Goal: Transaction & Acquisition: Purchase product/service

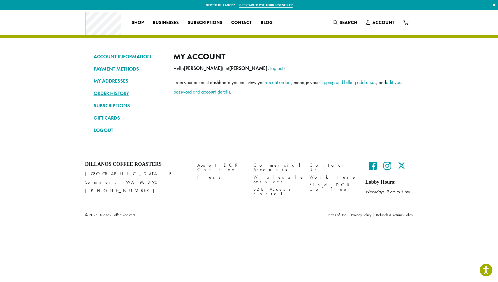
click at [113, 89] on link "ORDER HISTORY" at bounding box center [130, 94] width 72 height 10
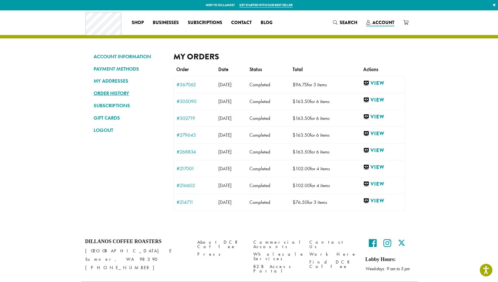
click at [106, 90] on link "ORDER HISTORY" at bounding box center [130, 94] width 72 height 10
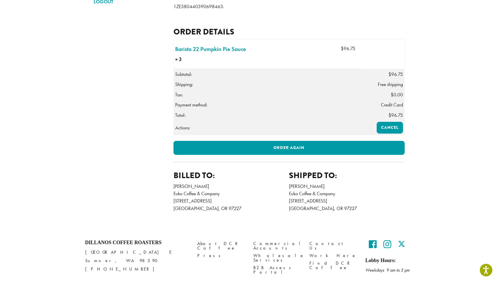
scroll to position [129, 0]
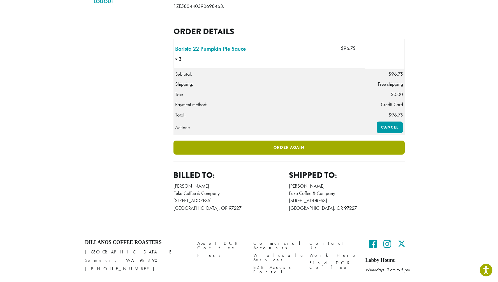
click at [304, 155] on link "Order again" at bounding box center [289, 148] width 231 height 14
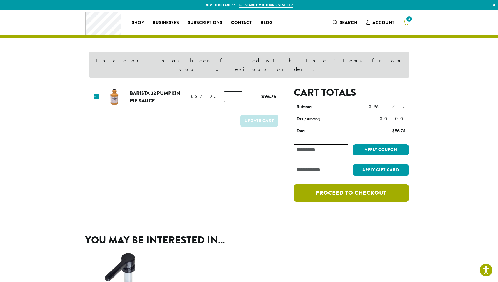
click at [319, 187] on link "Proceed to checkout" at bounding box center [351, 193] width 115 height 17
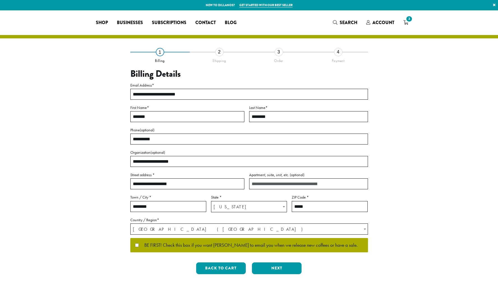
select select "**"
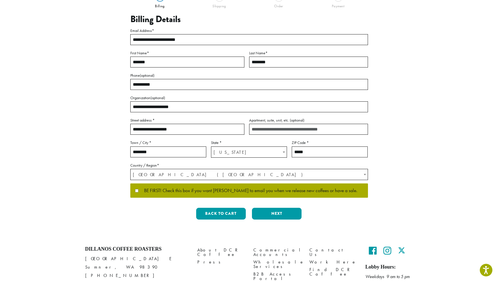
scroll to position [55, 0]
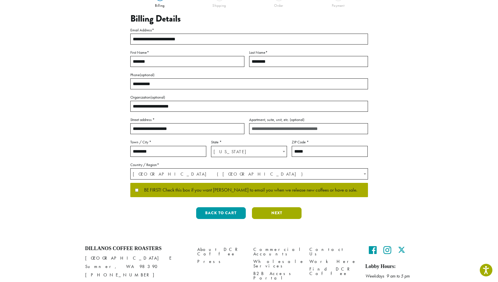
click at [271, 212] on button "Next" at bounding box center [277, 214] width 50 height 12
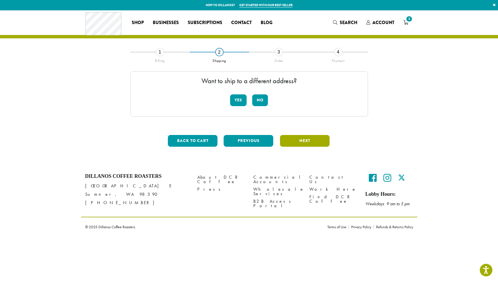
scroll to position [0, 0]
click at [264, 99] on button "No" at bounding box center [260, 101] width 16 height 12
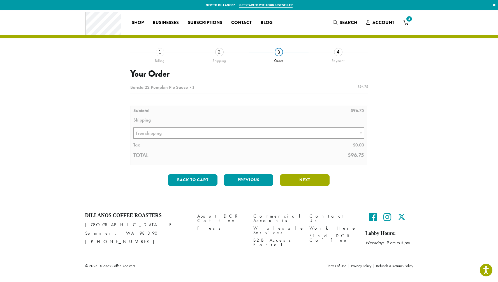
click at [289, 180] on button "Next" at bounding box center [305, 180] width 50 height 12
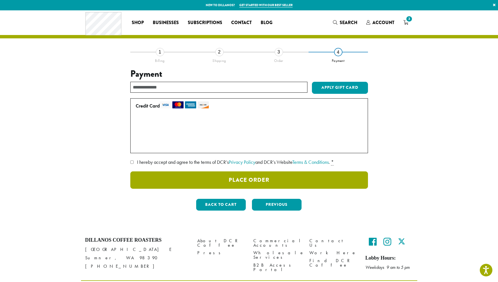
click at [269, 184] on button "Place Order" at bounding box center [249, 180] width 238 height 17
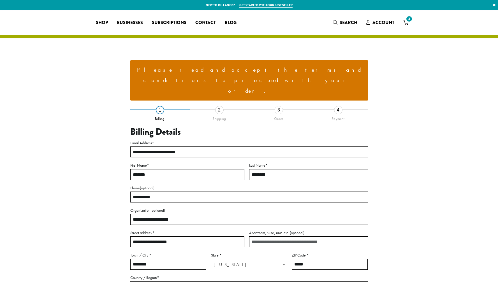
select select "**"
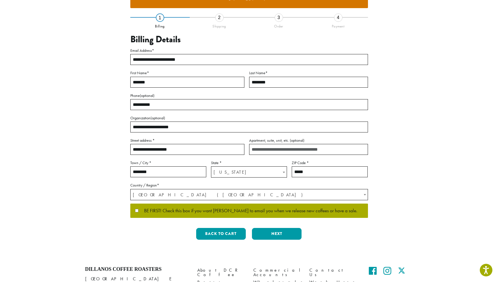
scroll to position [93, 0]
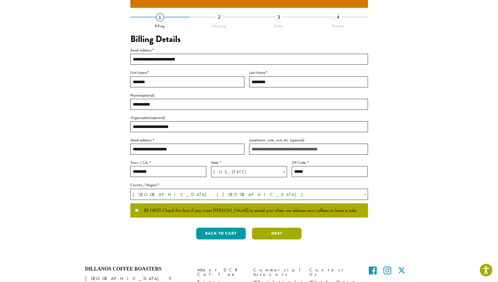
click at [284, 228] on button "Next" at bounding box center [277, 234] width 50 height 12
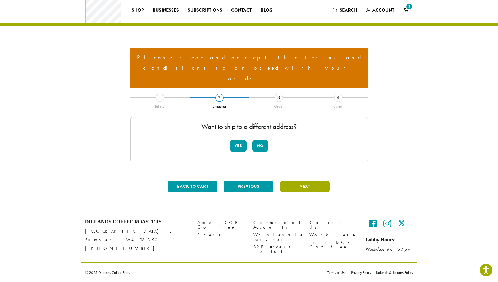
scroll to position [0, 0]
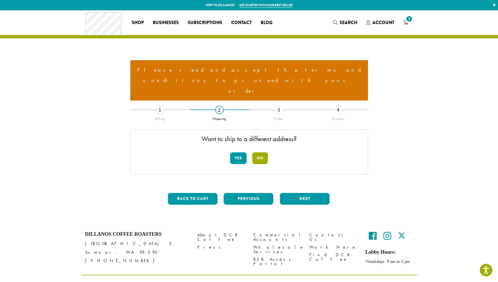
click at [261, 153] on button "No" at bounding box center [260, 159] width 16 height 12
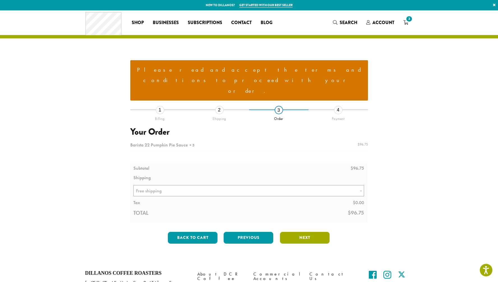
click at [300, 232] on button "Next" at bounding box center [305, 238] width 50 height 12
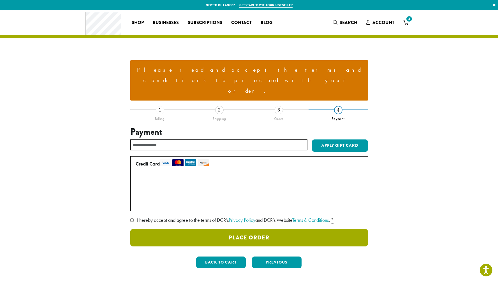
click at [245, 229] on button "Place Order" at bounding box center [249, 237] width 238 height 17
